Goal: Navigation & Orientation: Find specific page/section

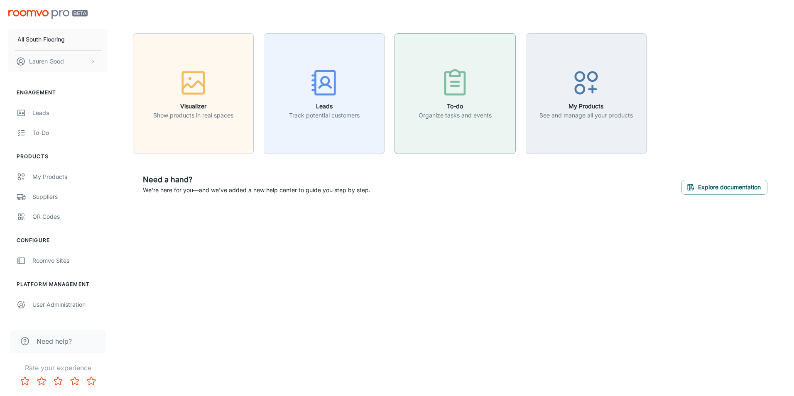
click at [429, 83] on div "button" at bounding box center [455, 84] width 73 height 34
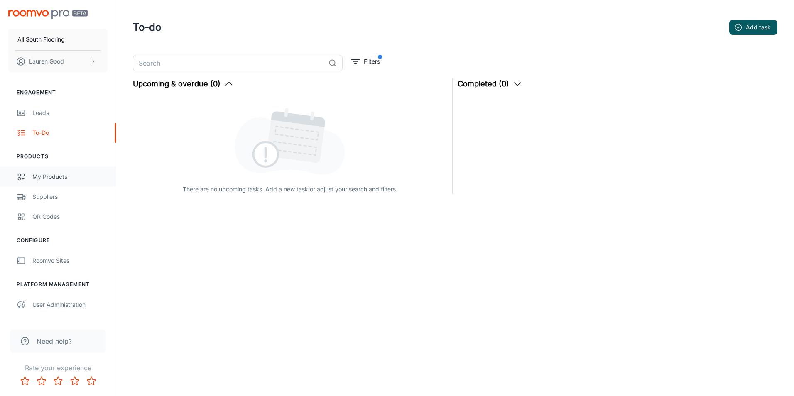
click at [53, 174] on div "My Products" at bounding box center [69, 176] width 75 height 9
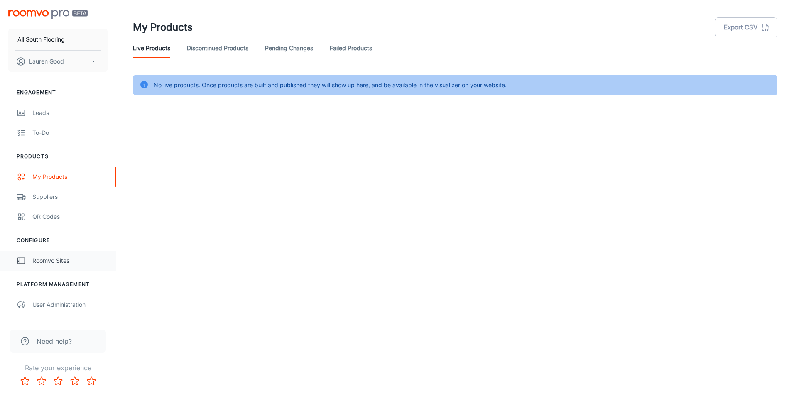
click at [58, 258] on div "Roomvo Sites" at bounding box center [69, 260] width 75 height 9
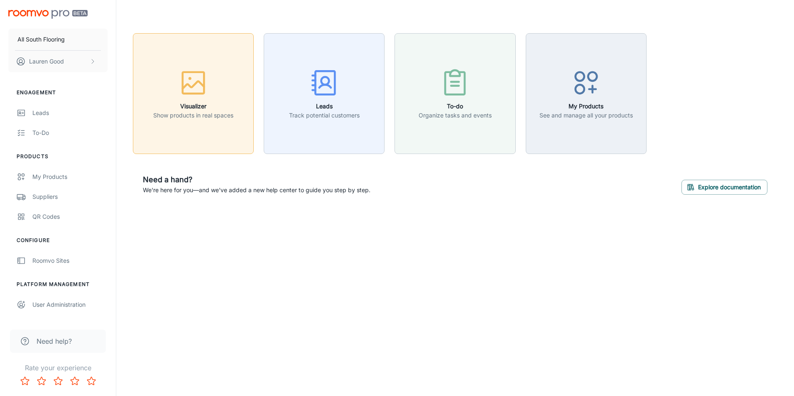
click at [226, 115] on p "Show products in real spaces" at bounding box center [193, 115] width 80 height 9
click at [52, 116] on div "Leads" at bounding box center [69, 112] width 75 height 9
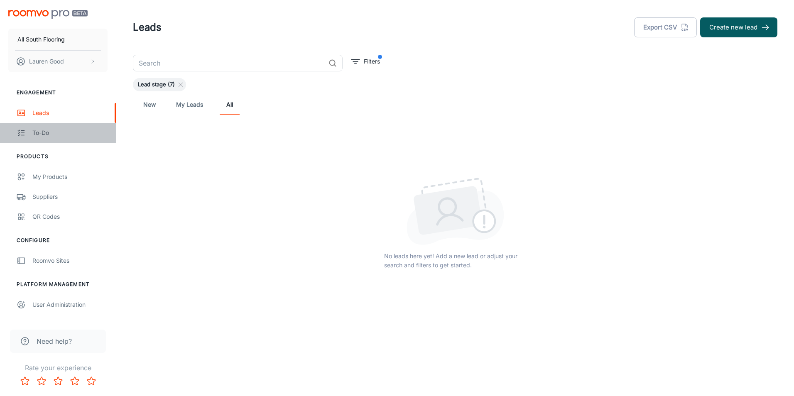
click at [47, 141] on link "To-do" at bounding box center [58, 133] width 116 height 20
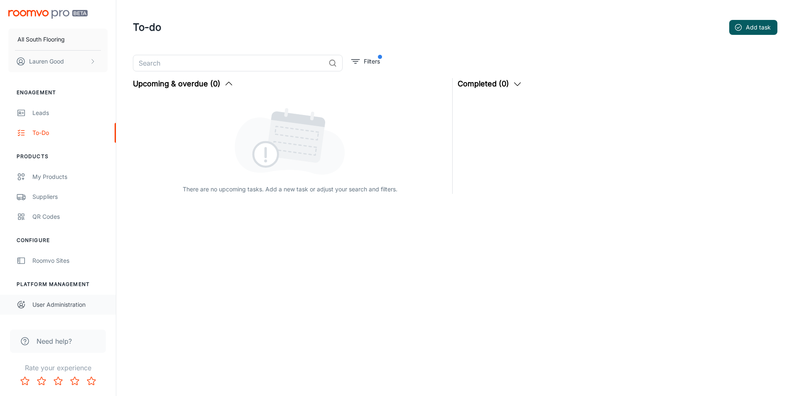
click at [56, 309] on link "User Administration" at bounding box center [58, 305] width 116 height 20
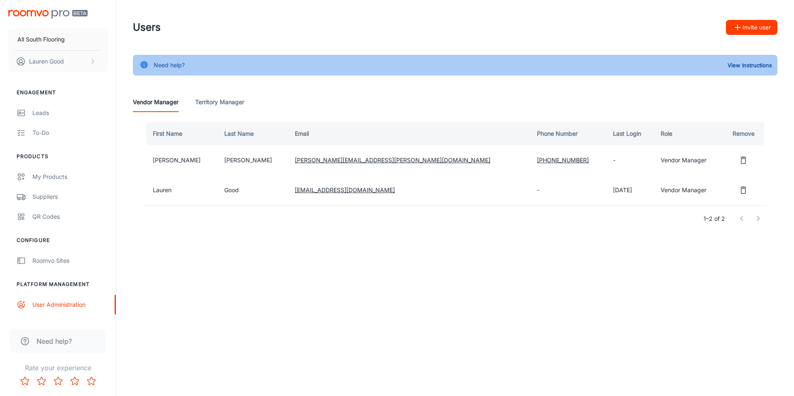
click at [738, 162] on icon "remove user" at bounding box center [743, 160] width 10 height 10
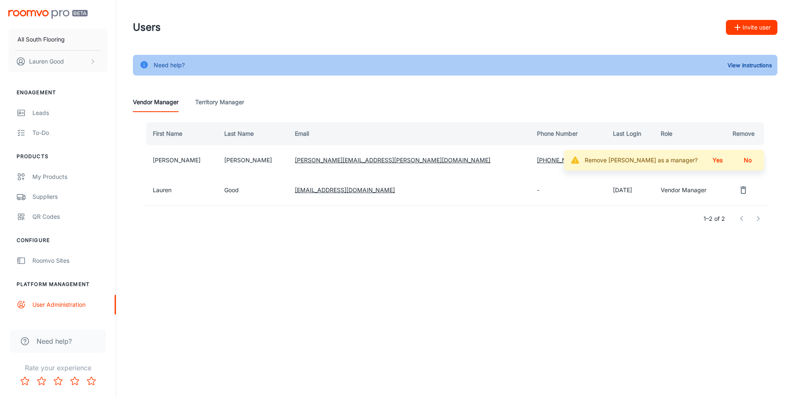
click at [720, 159] on button "Yes" at bounding box center [717, 160] width 27 height 15
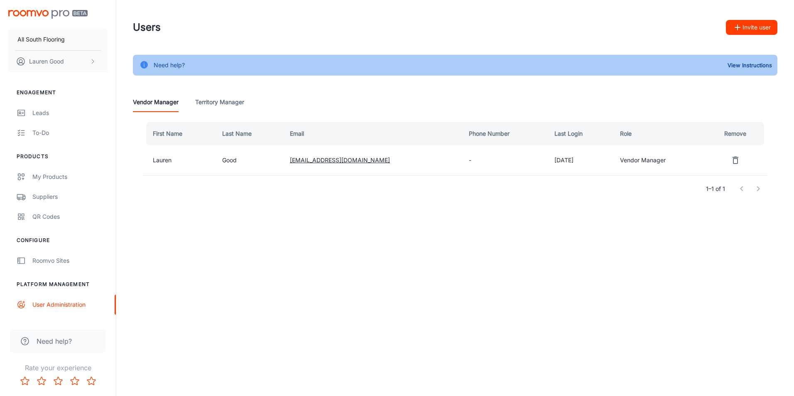
click at [477, 230] on div "Users Invite user Need help? View Instructions Vendor Manager Territory Manager…" at bounding box center [455, 122] width 678 height 245
click at [224, 102] on Manager "Territory Manager" at bounding box center [219, 102] width 49 height 20
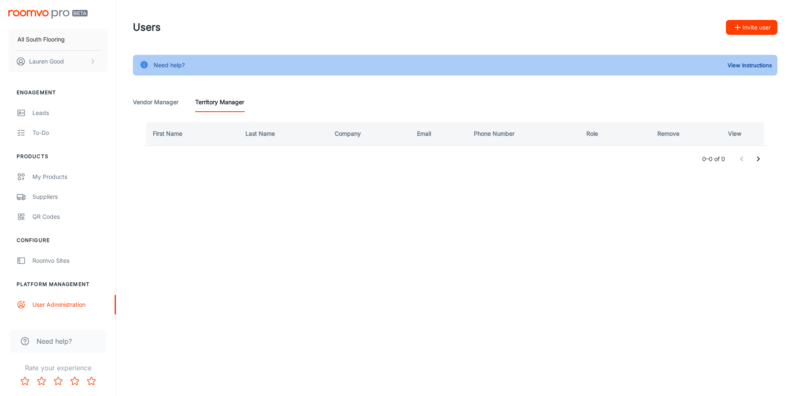
click at [159, 102] on Manager "Vendor Manager" at bounding box center [156, 102] width 46 height 20
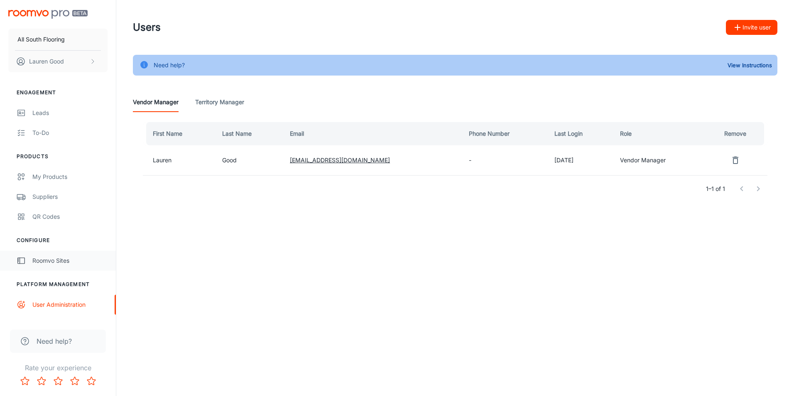
click at [45, 259] on div "Roomvo Sites" at bounding box center [69, 260] width 75 height 9
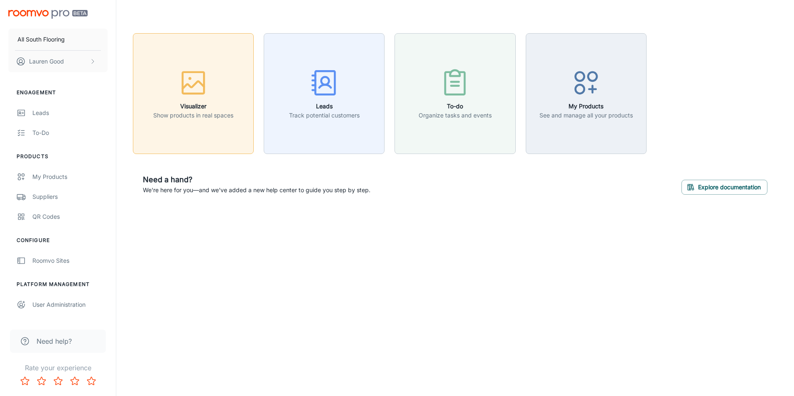
click at [224, 79] on div "button" at bounding box center [193, 84] width 80 height 34
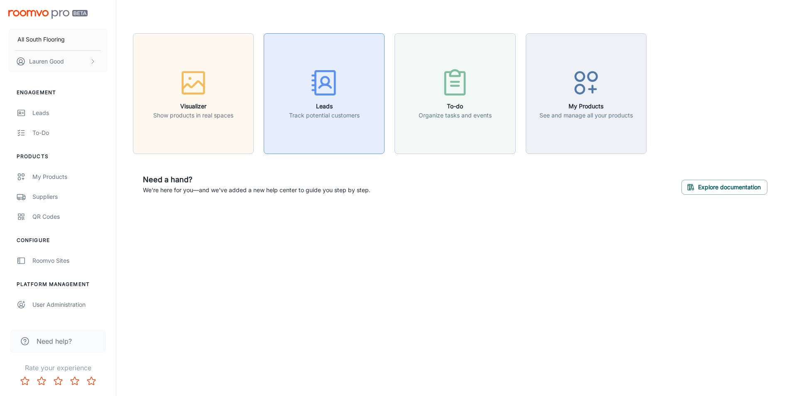
click at [307, 78] on div "button" at bounding box center [324, 84] width 71 height 34
click at [476, 83] on div "button" at bounding box center [455, 84] width 73 height 34
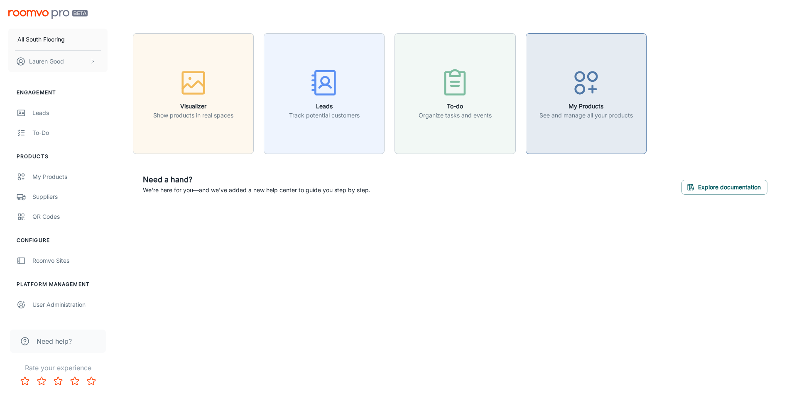
click at [598, 105] on h6 "My Products" at bounding box center [585, 106] width 93 height 9
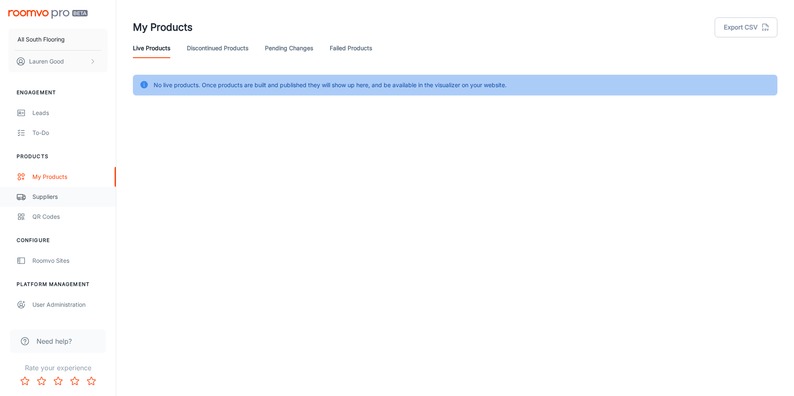
click at [55, 196] on div "Suppliers" at bounding box center [69, 196] width 75 height 9
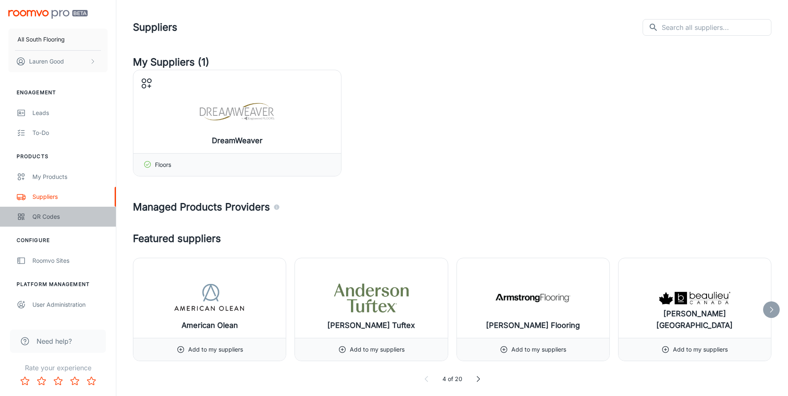
click at [69, 214] on div "QR Codes" at bounding box center [69, 216] width 75 height 9
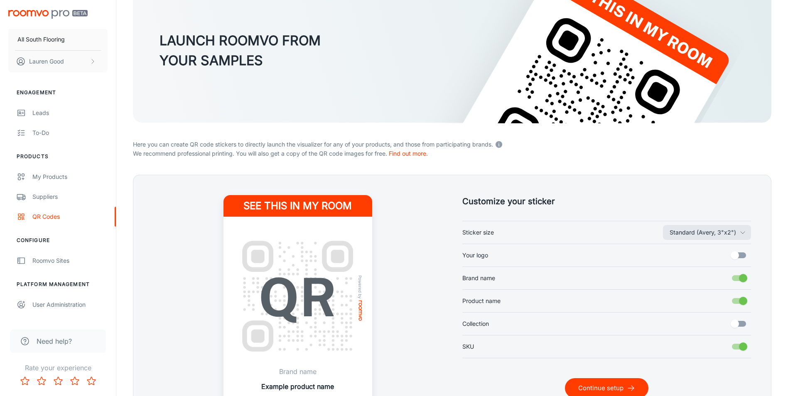
scroll to position [68, 0]
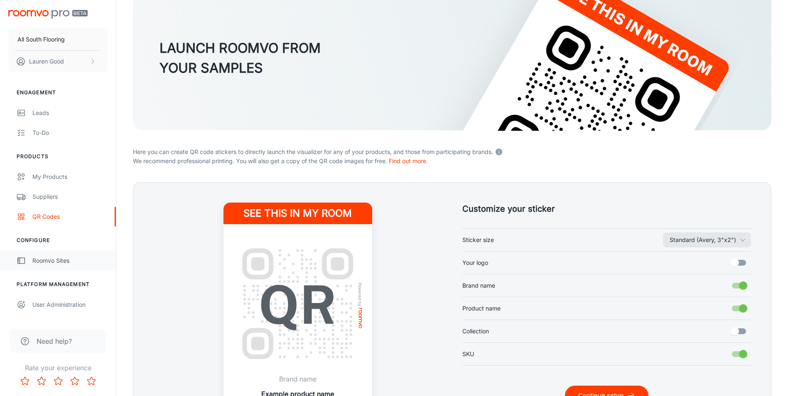
click at [54, 268] on link "Roomvo Sites" at bounding box center [58, 261] width 116 height 20
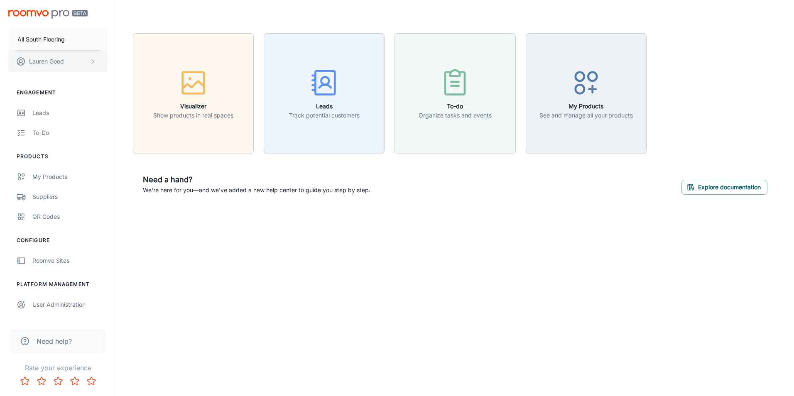
click at [94, 60] on icon "scrollable content" at bounding box center [92, 61] width 7 height 7
click at [119, 63] on li "User Profile" at bounding box center [130, 61] width 44 height 14
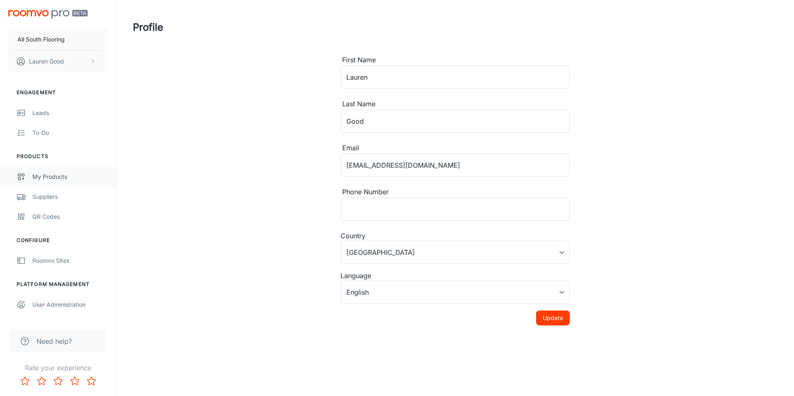
click at [50, 178] on div "My Products" at bounding box center [69, 176] width 75 height 9
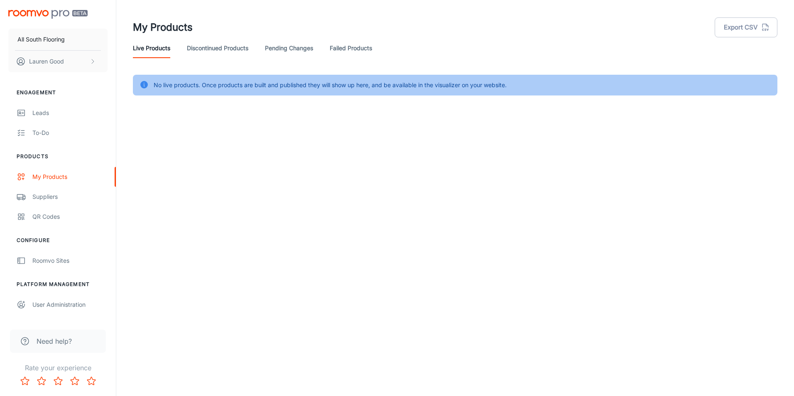
click at [238, 52] on link "Discontinued Products" at bounding box center [217, 48] width 61 height 20
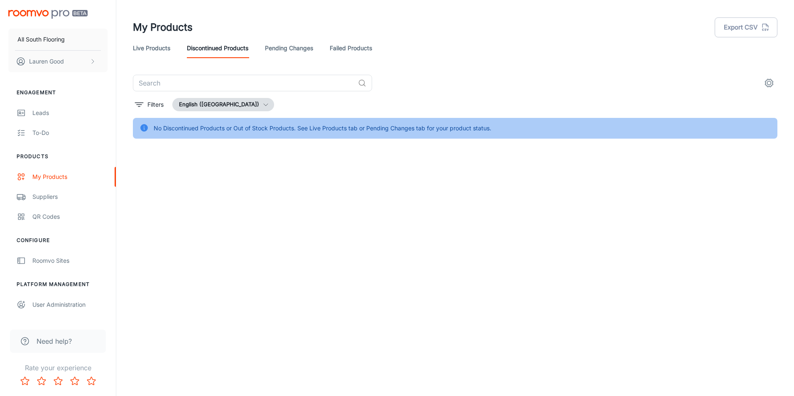
click at [307, 51] on link "Pending Changes" at bounding box center [289, 48] width 48 height 20
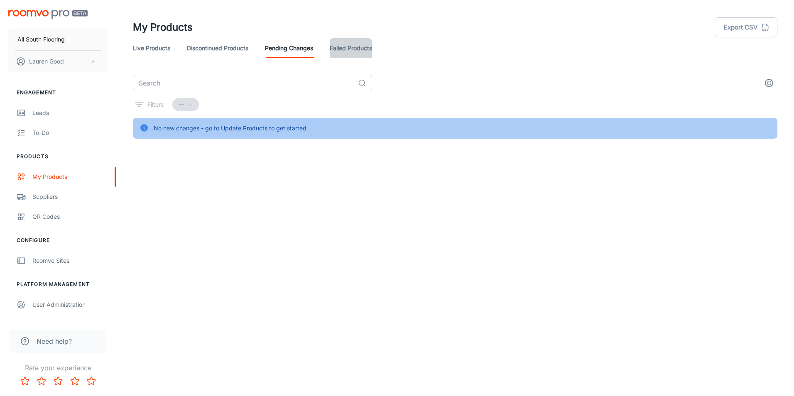
click at [351, 47] on link "Failed Products" at bounding box center [351, 48] width 42 height 20
click at [159, 50] on link "Live Products" at bounding box center [151, 48] width 37 height 20
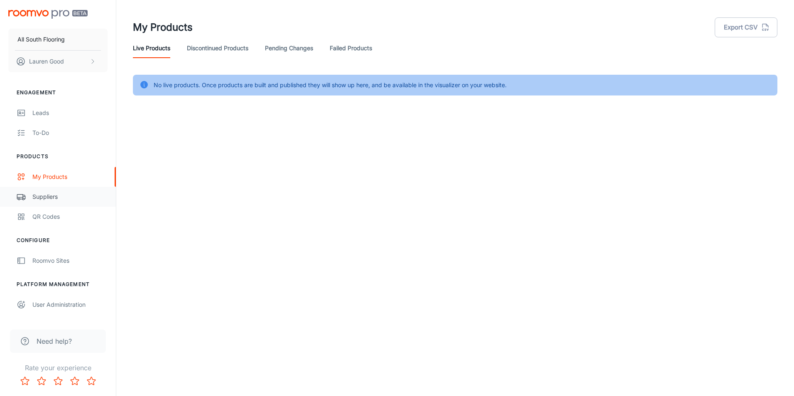
click at [67, 198] on div "Suppliers" at bounding box center [69, 196] width 75 height 9
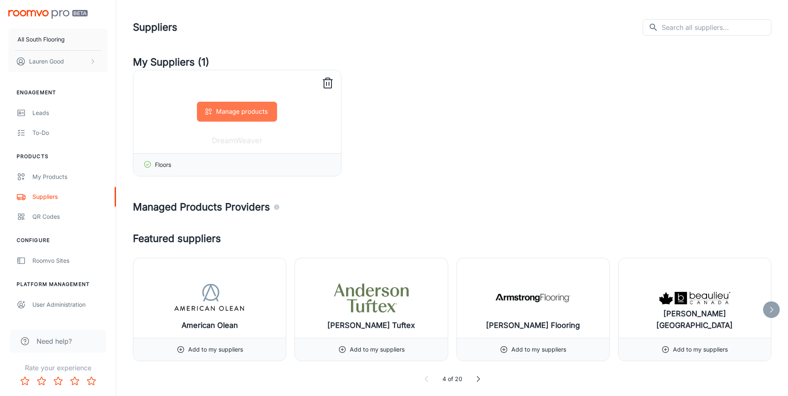
click at [244, 110] on button "Manage products" at bounding box center [237, 112] width 80 height 20
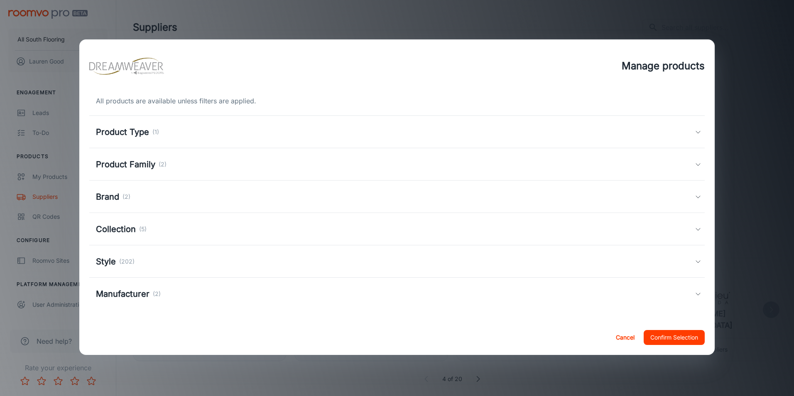
click at [631, 131] on div "Product Type (1)" at bounding box center [395, 132] width 599 height 12
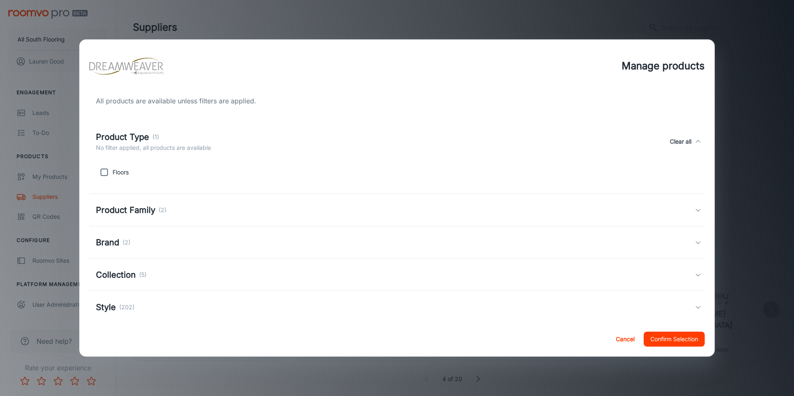
click at [333, 205] on div "Product Family (2)" at bounding box center [395, 210] width 599 height 12
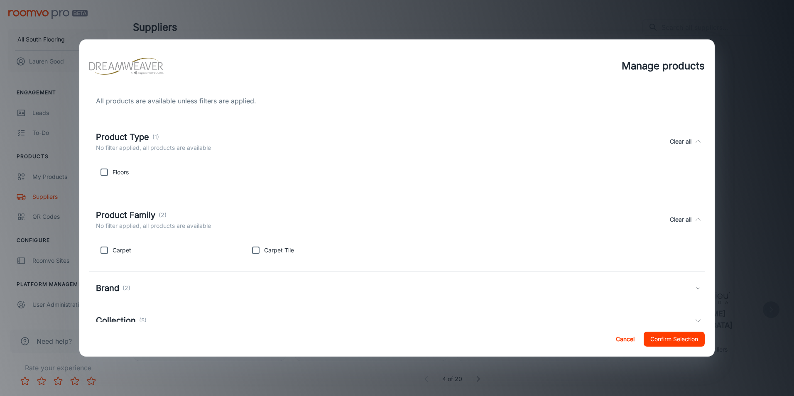
click at [400, 214] on div "Product Family (2) No filter applied, all products are available Clear all" at bounding box center [395, 220] width 599 height 22
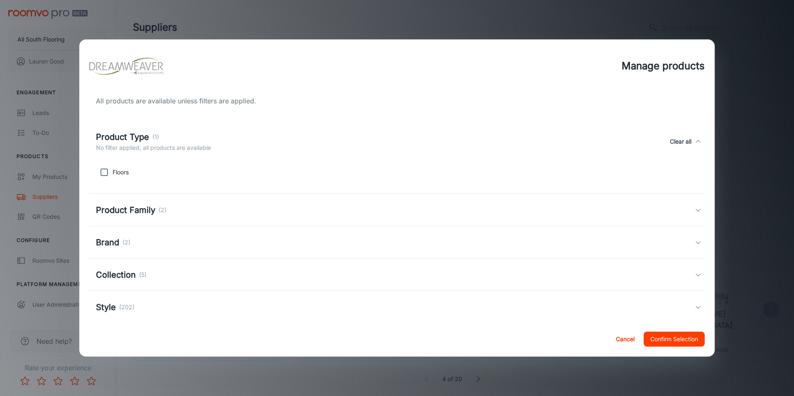
click at [379, 238] on div "Brand (2)" at bounding box center [395, 242] width 599 height 12
click at [622, 341] on button "Cancel" at bounding box center [625, 339] width 27 height 15
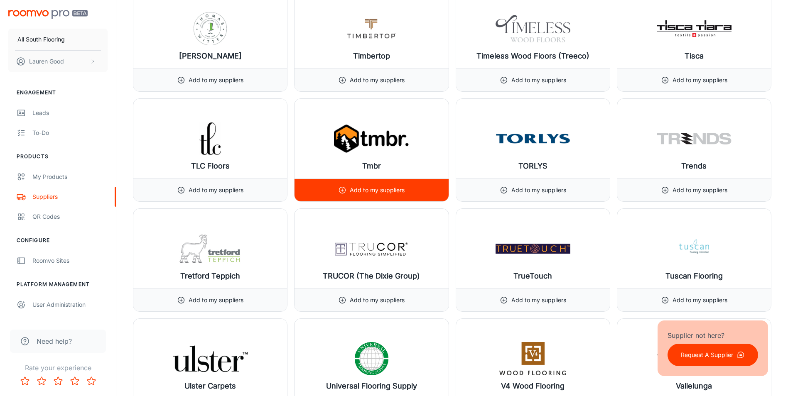
scroll to position [9095, 0]
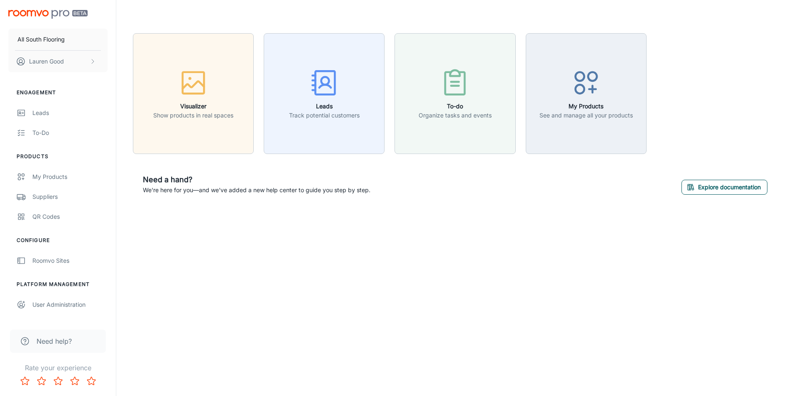
click at [684, 186] on button "Explore documentation" at bounding box center [725, 187] width 86 height 15
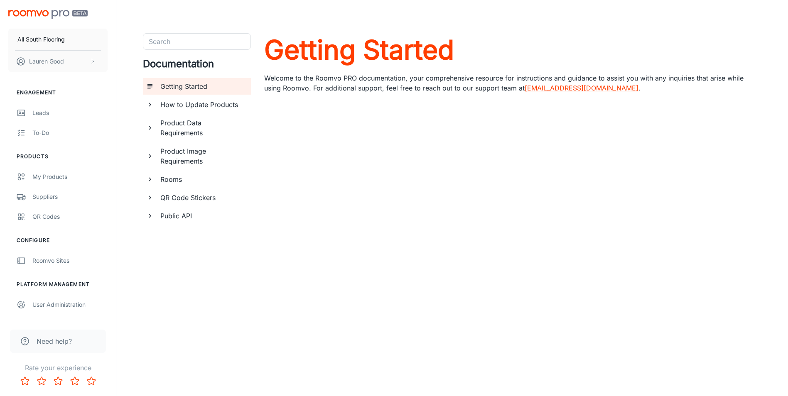
click at [172, 180] on h6 "Rooms" at bounding box center [202, 179] width 84 height 10
click at [167, 194] on div "Custom Rooms" at bounding box center [205, 197] width 83 height 17
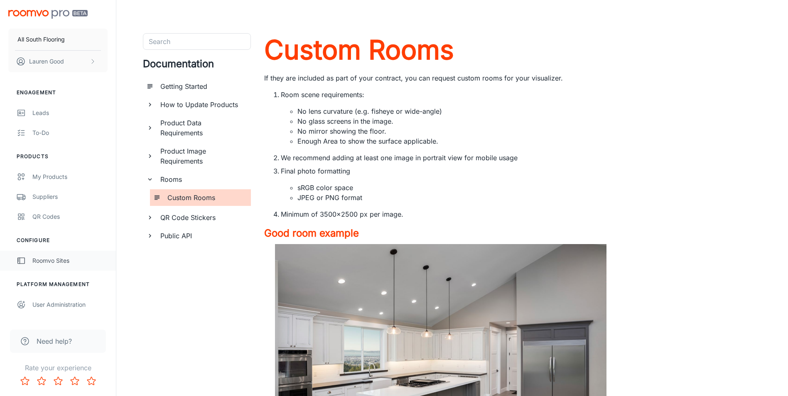
click at [64, 257] on div "Roomvo Sites" at bounding box center [69, 260] width 75 height 9
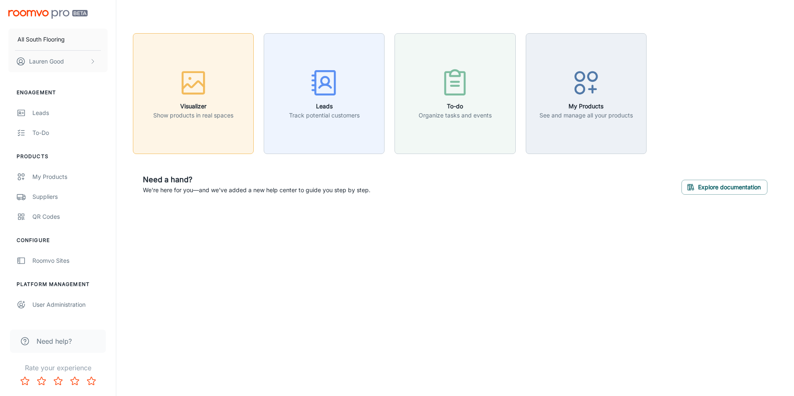
click at [229, 107] on h6 "Visualizer" at bounding box center [193, 106] width 80 height 9
click at [317, 192] on p "We're here for you—and we've added a new help center to guide you step by step." at bounding box center [257, 190] width 228 height 9
click at [42, 339] on span "Need help?" at bounding box center [54, 341] width 35 height 10
click at [188, 98] on div "button" at bounding box center [193, 84] width 80 height 34
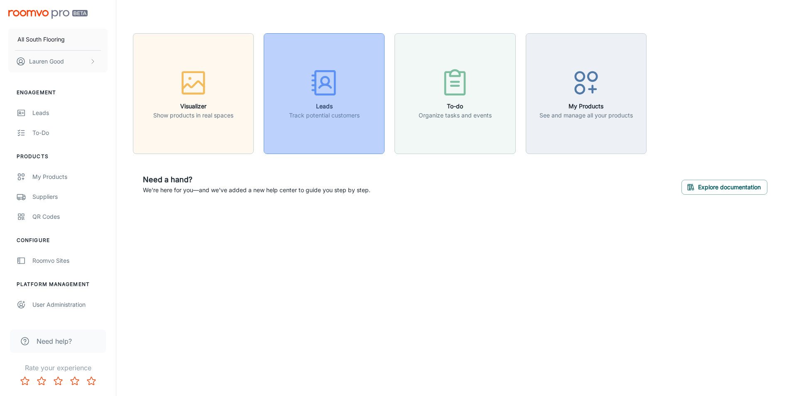
click at [309, 97] on icon "button" at bounding box center [324, 82] width 31 height 31
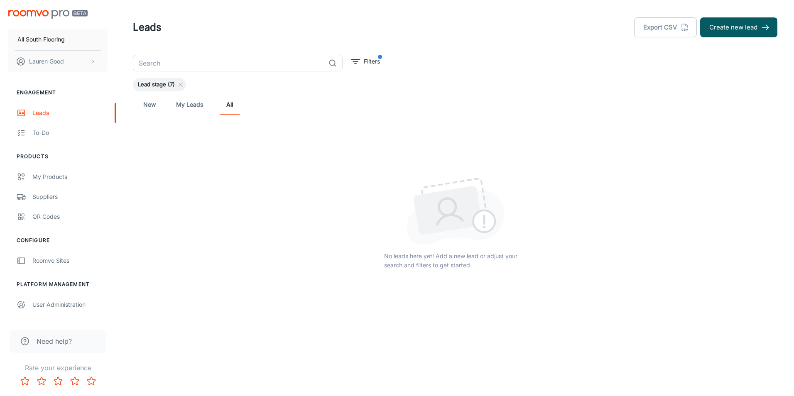
click at [192, 105] on link "My Leads" at bounding box center [189, 105] width 27 height 20
click at [143, 106] on link "New" at bounding box center [150, 105] width 20 height 20
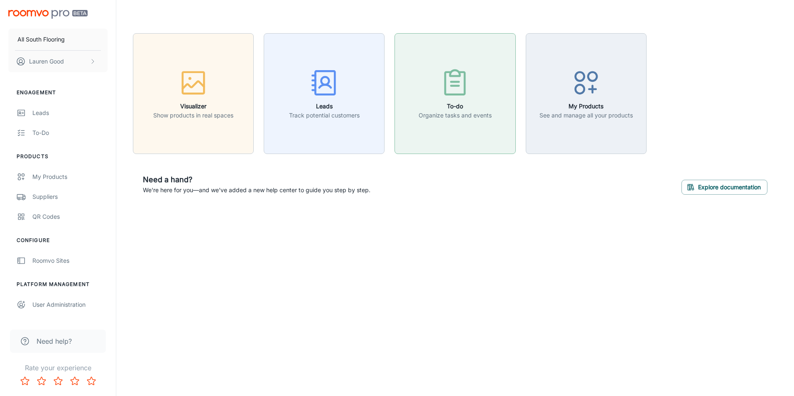
click at [449, 110] on h6 "To-do" at bounding box center [455, 106] width 73 height 9
click at [595, 121] on button "My Products See and manage all your products" at bounding box center [586, 93] width 121 height 121
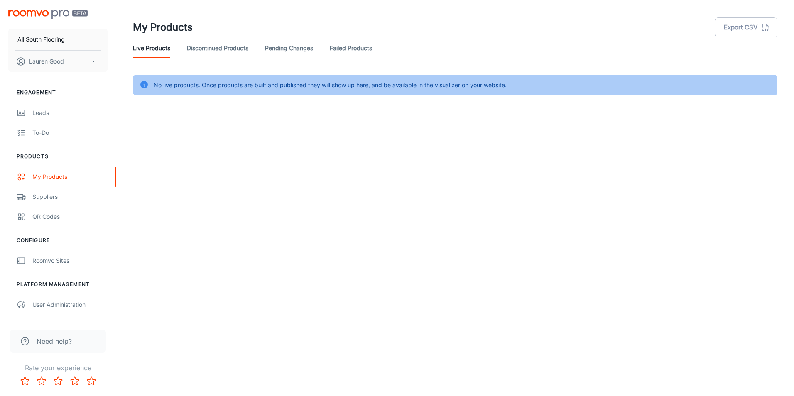
click at [291, 52] on link "Pending Changes" at bounding box center [289, 48] width 48 height 20
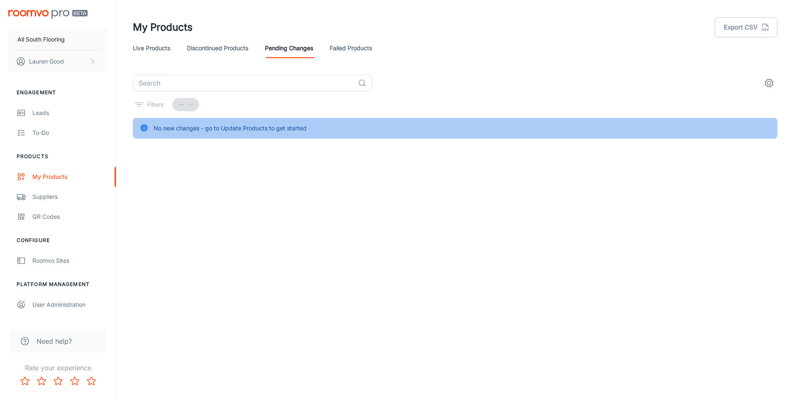
click at [586, 206] on div "All South Flooring Lauren Good Engagement Leads To-do Products My Products Supp…" at bounding box center [397, 198] width 794 height 396
